Goal: Find contact information: Find contact information

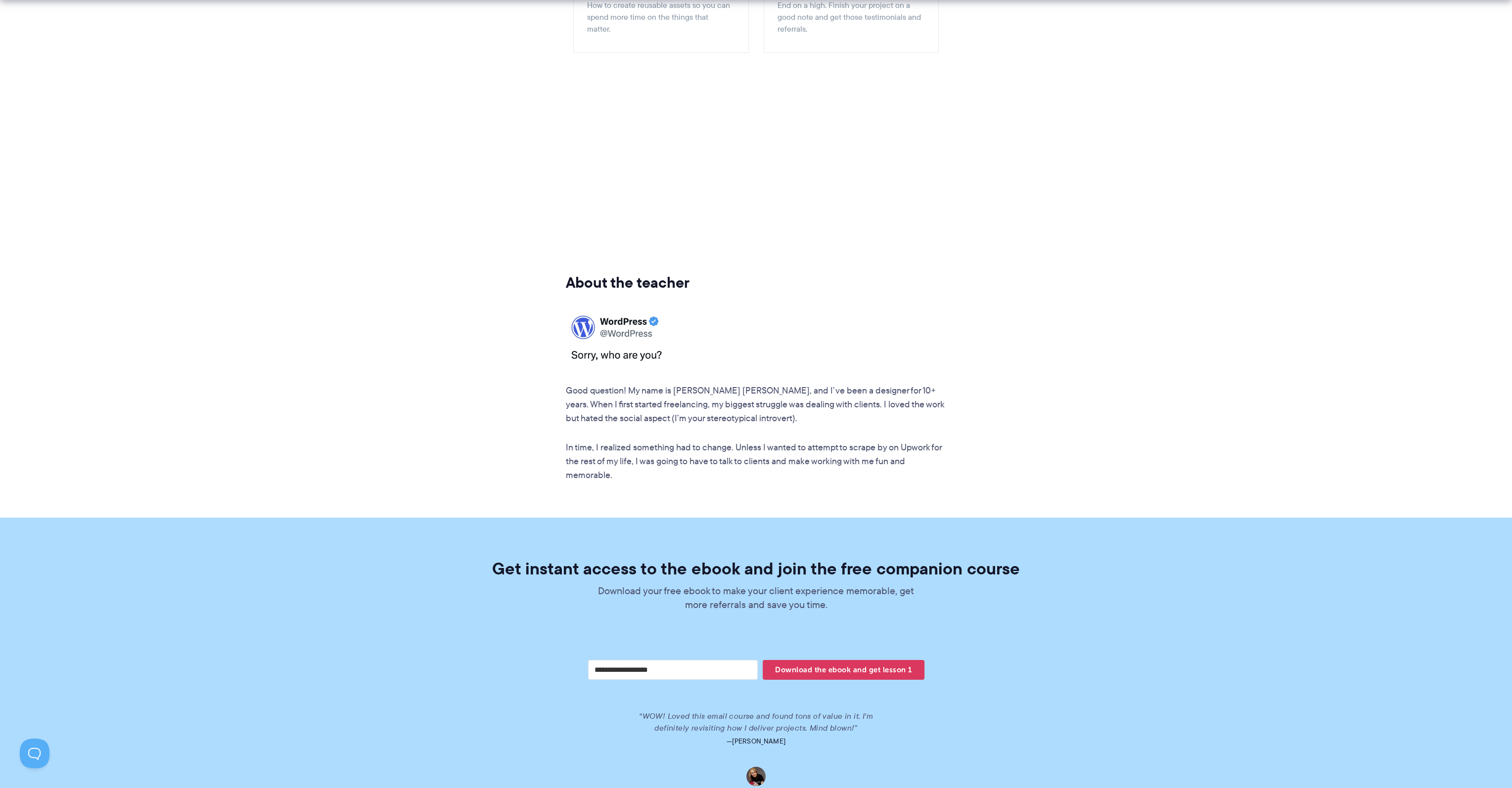
scroll to position [1721, 0]
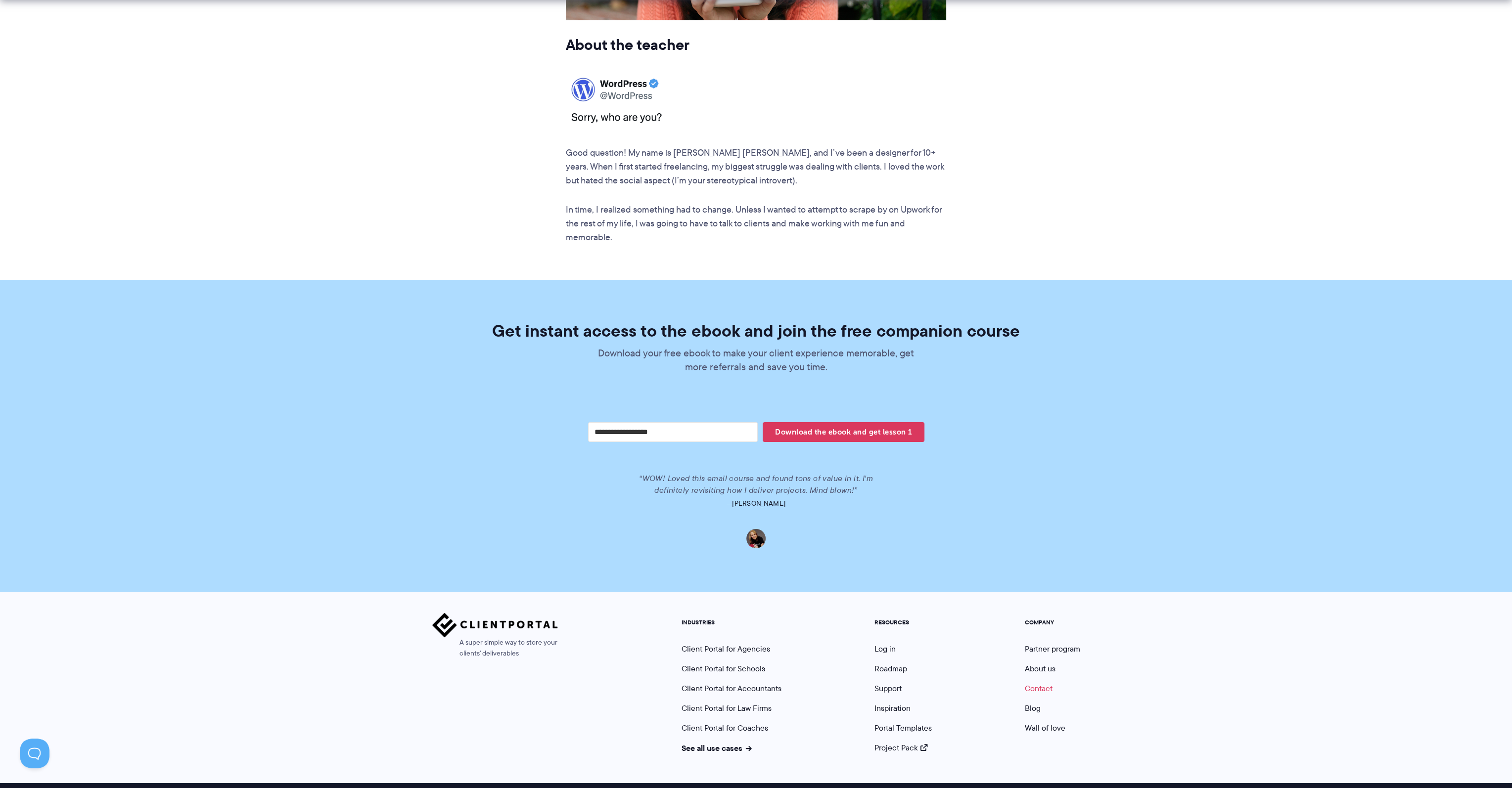
click at [1042, 683] on link "Contact" at bounding box center [1038, 688] width 28 height 11
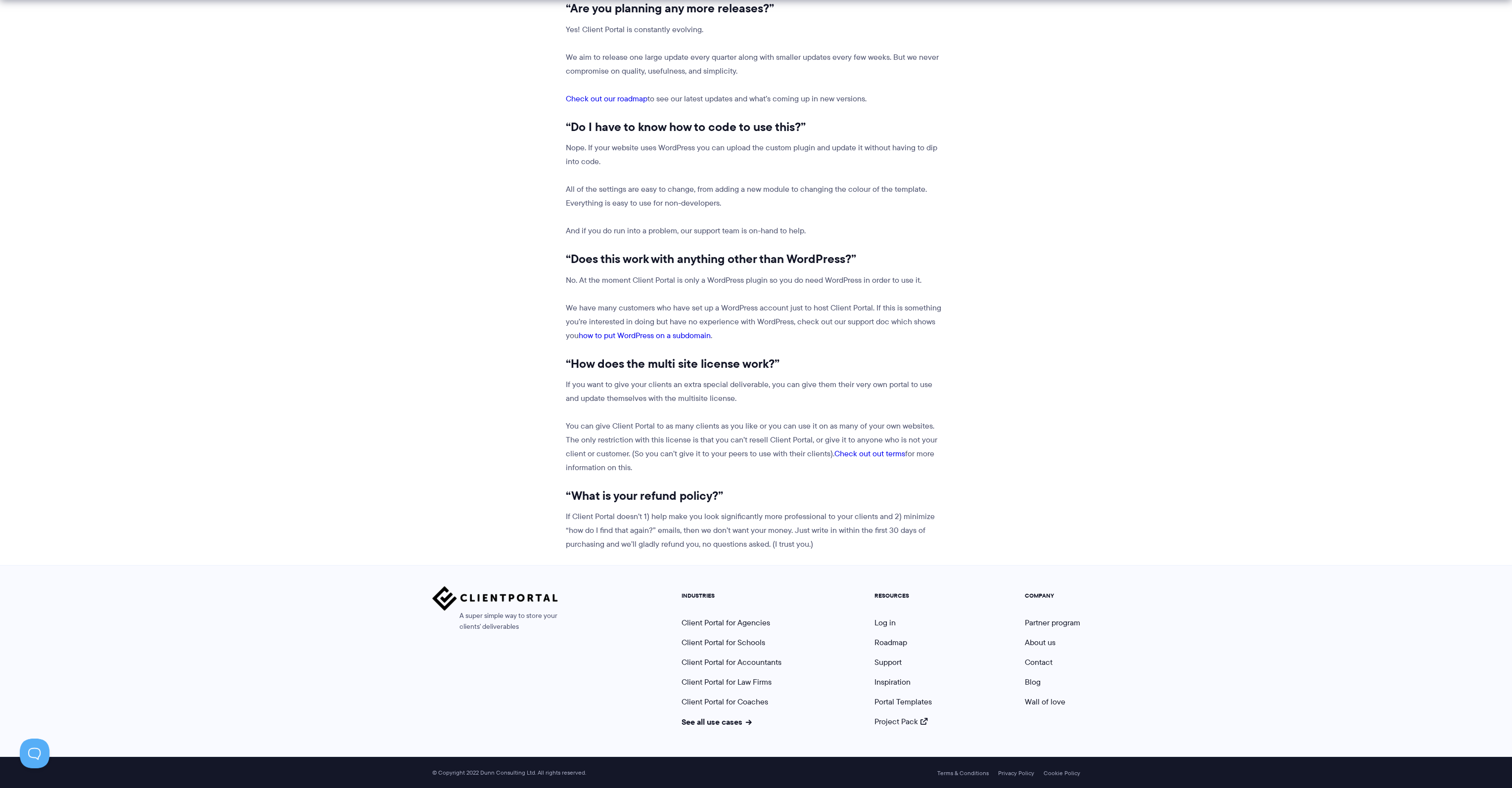
scroll to position [1016, 0]
